Goal: Check status: Check status

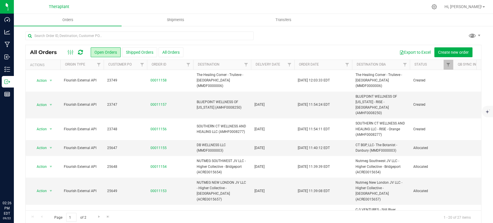
click at [80, 51] on icon at bounding box center [80, 52] width 5 height 6
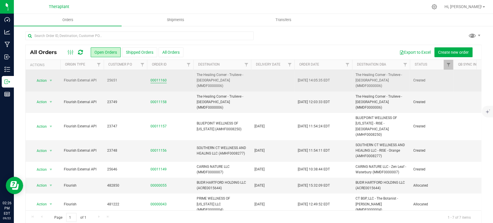
click at [164, 78] on link "00011160" at bounding box center [158, 80] width 16 height 5
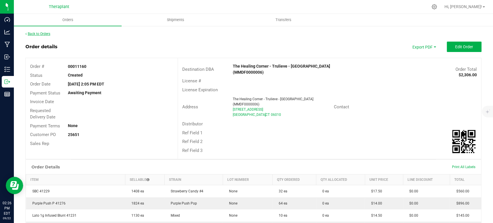
click at [32, 34] on link "Back to Orders" at bounding box center [37, 34] width 25 height 4
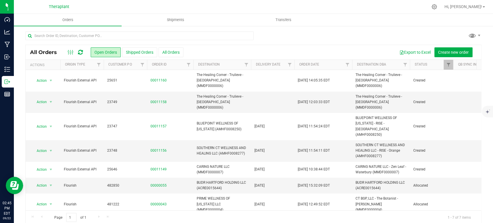
click at [80, 53] on icon at bounding box center [80, 52] width 5 height 6
click at [343, 20] on ul "Orders Shipments Transfers" at bounding box center [260, 20] width 493 height 12
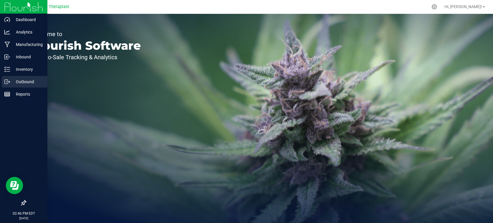
click at [28, 82] on p "Outbound" at bounding box center [27, 81] width 35 height 7
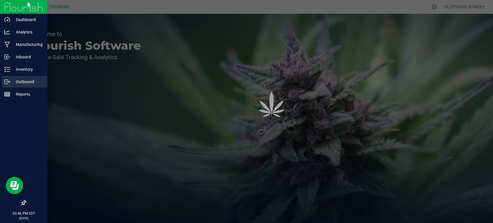
click at [28, 81] on p "Outbound" at bounding box center [27, 81] width 35 height 7
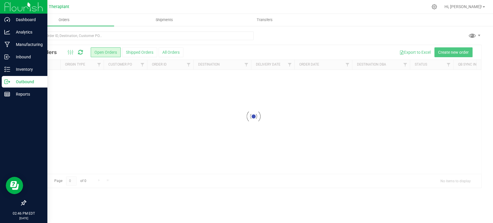
click at [28, 81] on p "Outbound" at bounding box center [27, 81] width 35 height 7
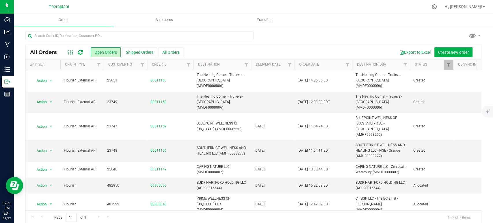
click at [78, 53] on icon at bounding box center [80, 52] width 5 height 6
click at [332, 32] on div at bounding box center [253, 37] width 456 height 13
